Goal: Navigation & Orientation: Find specific page/section

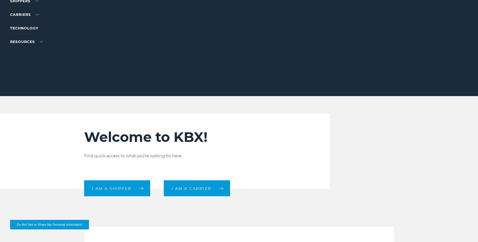
scroll to position [76, 0]
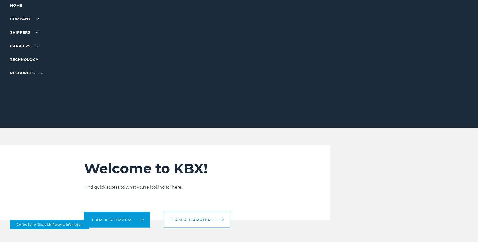
scroll to position [101, 0]
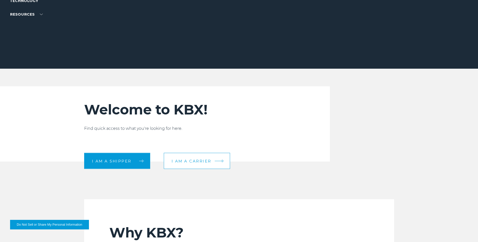
click at [194, 165] on link "I am a carrier" at bounding box center [197, 161] width 66 height 16
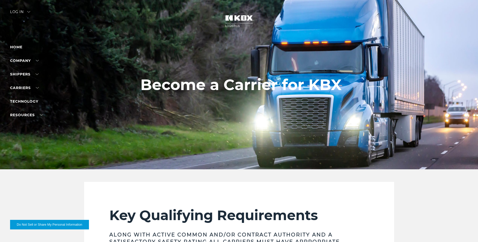
click at [18, 13] on div "Log in" at bounding box center [20, 13] width 20 height 7
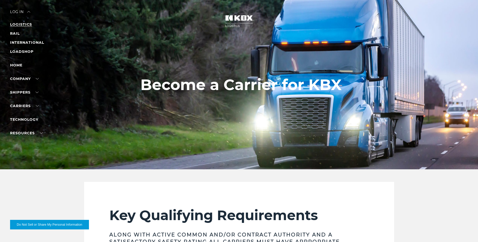
click at [15, 24] on link "LOGISTICS" at bounding box center [21, 24] width 22 height 5
